Goal: Navigation & Orientation: Find specific page/section

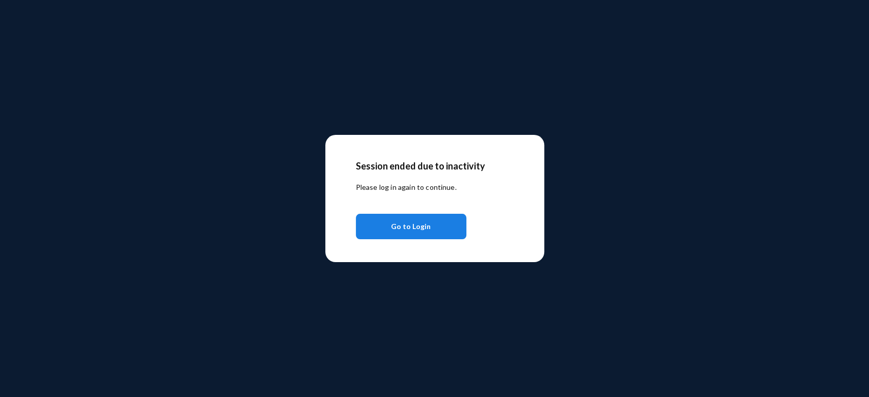
click at [405, 219] on span "Go to Login" at bounding box center [411, 226] width 40 height 18
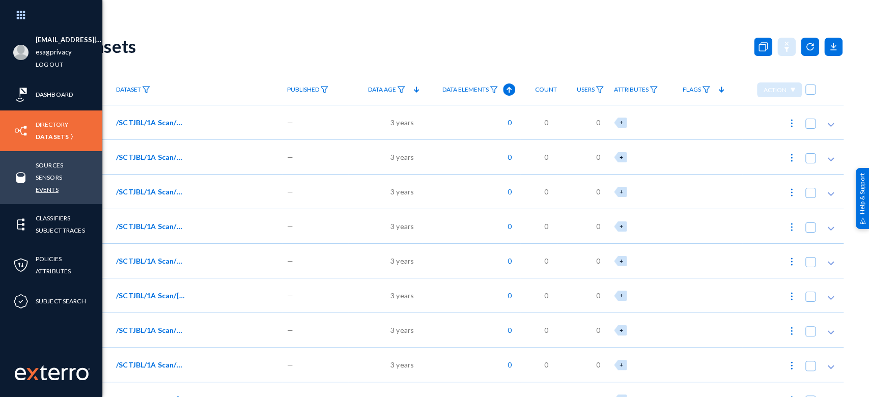
click at [53, 192] on link "Events" at bounding box center [47, 190] width 23 height 12
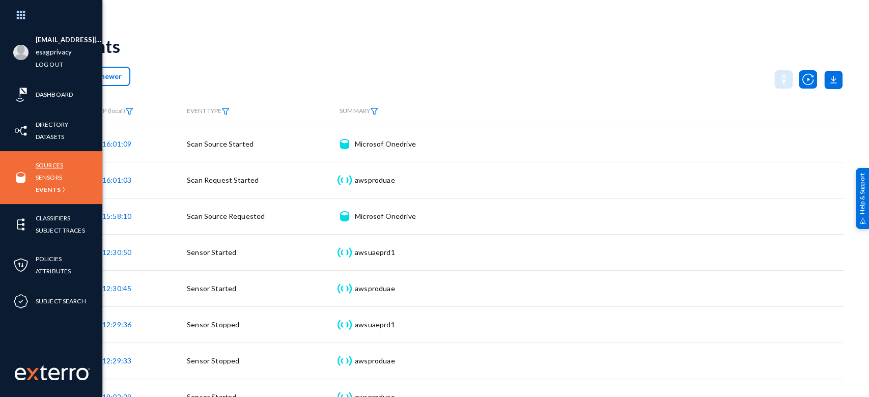
click at [54, 167] on link "Sources" at bounding box center [49, 165] width 27 height 12
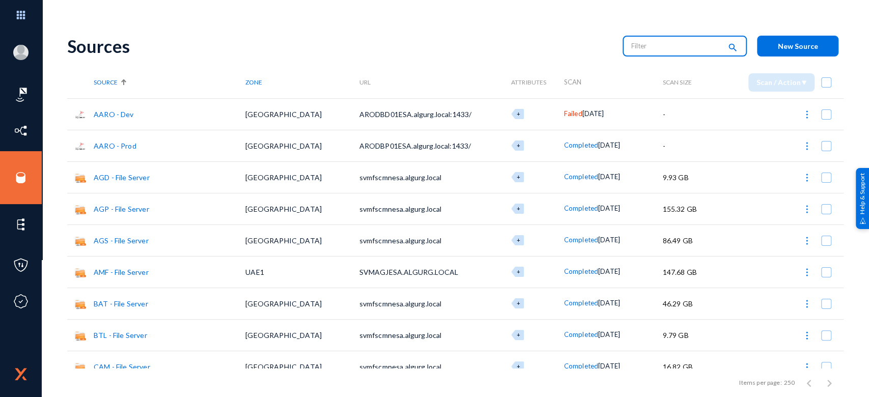
click at [679, 48] on input "text" at bounding box center [676, 45] width 90 height 15
type input "onedrive"
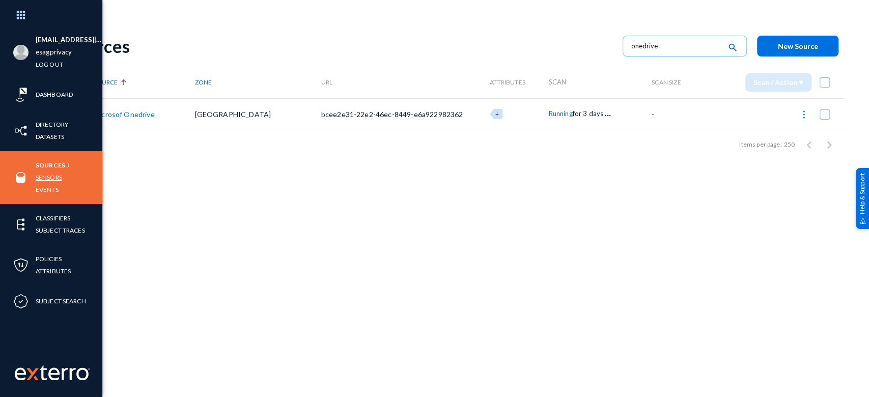
click at [55, 172] on link "Sensors" at bounding box center [49, 178] width 26 height 12
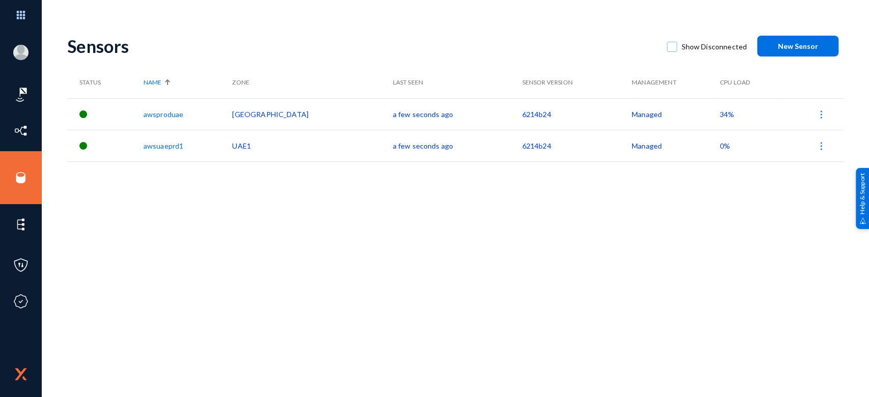
click at [720, 112] on span "34%" at bounding box center [727, 114] width 14 height 9
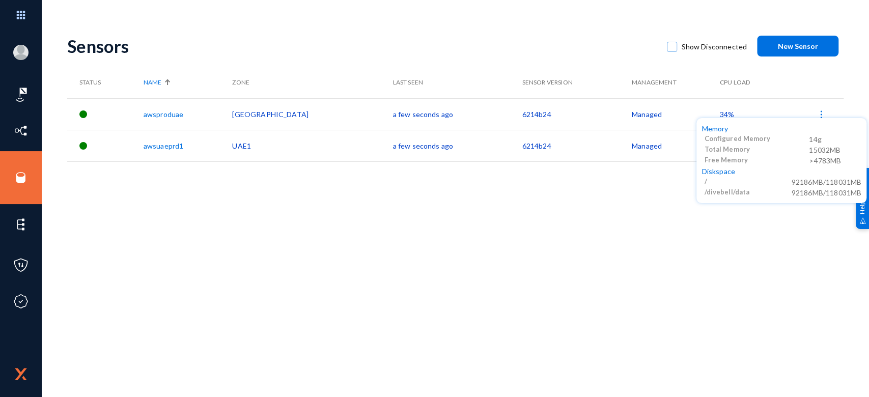
click at [539, 234] on div at bounding box center [434, 198] width 869 height 397
